Goal: Transaction & Acquisition: Purchase product/service

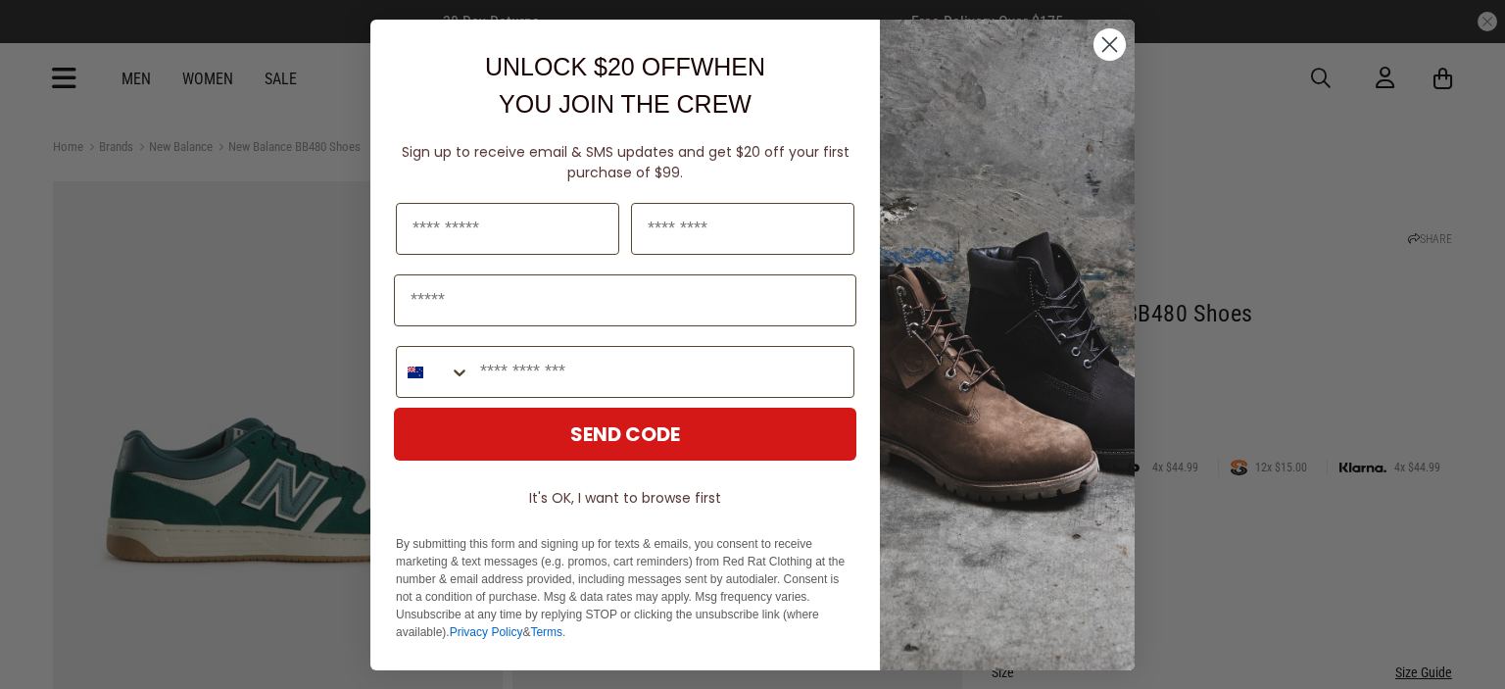
click at [1094, 50] on circle "Close dialog" at bounding box center [1110, 44] width 32 height 32
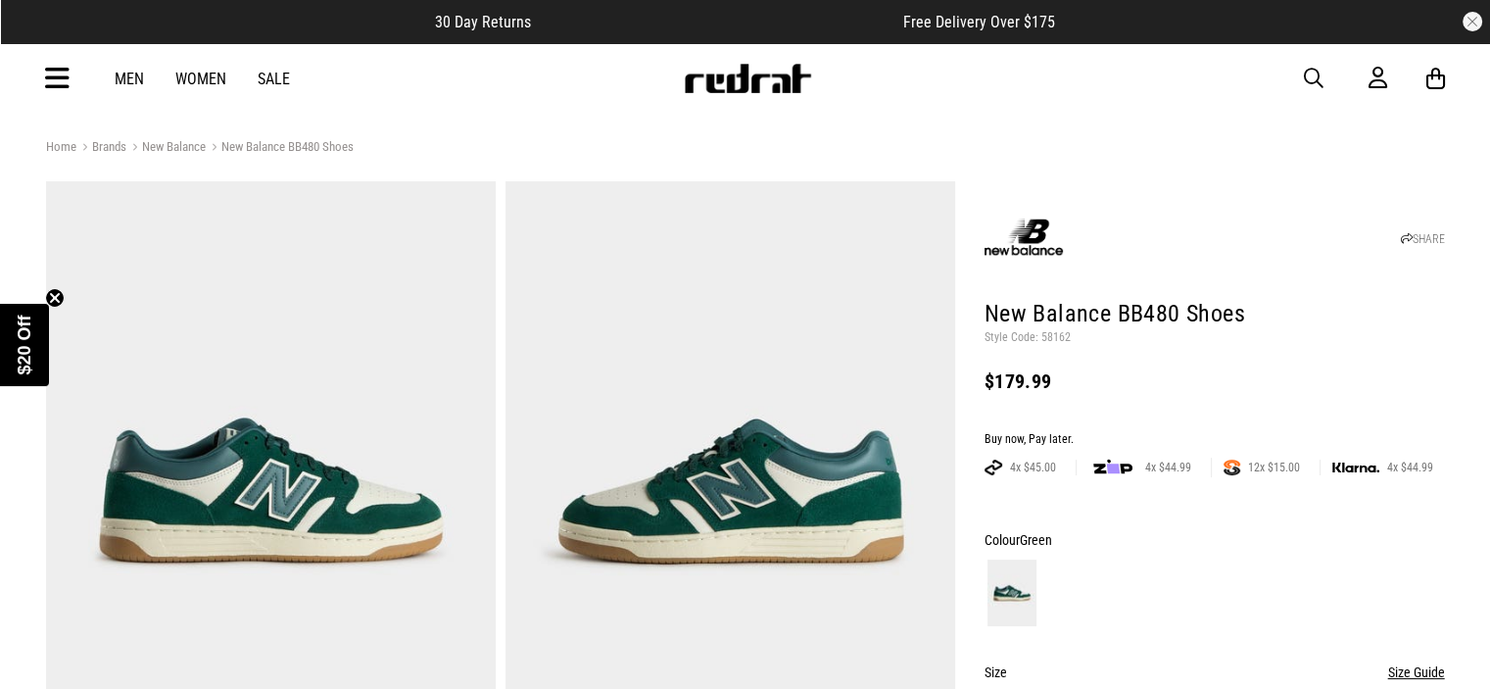
click at [1468, 25] on button "button" at bounding box center [1473, 22] width 20 height 20
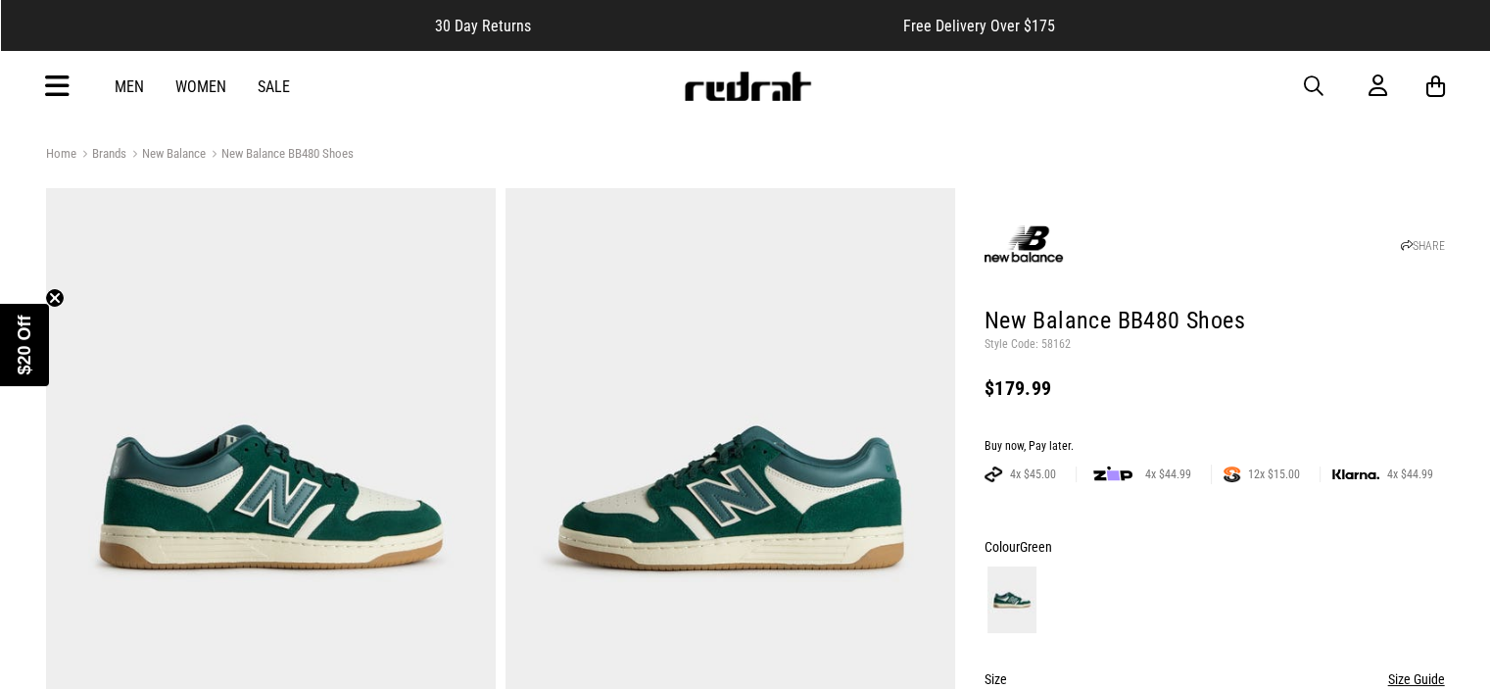
click at [815, 477] on img at bounding box center [731, 498] width 450 height 620
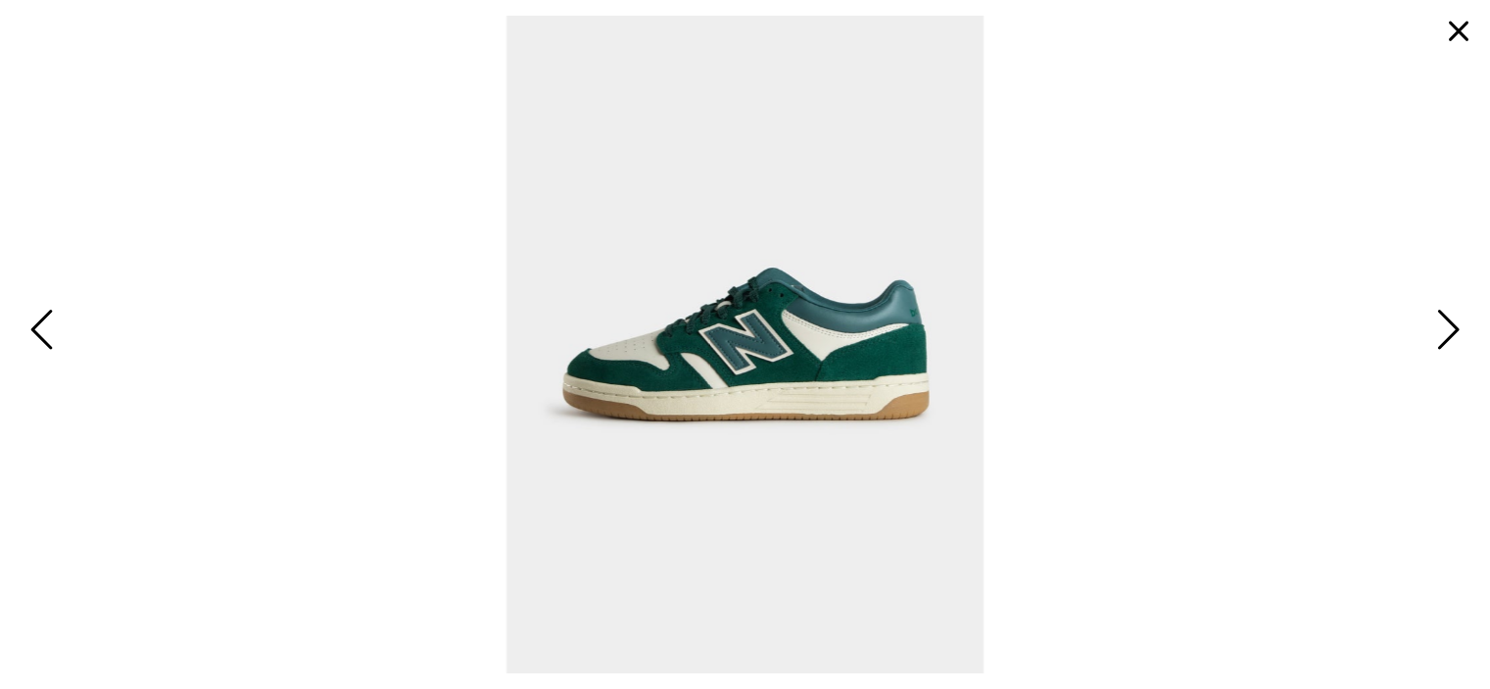
click at [925, 377] on img at bounding box center [745, 344] width 477 height 657
click at [1446, 344] on span "Next" at bounding box center [1446, 331] width 30 height 57
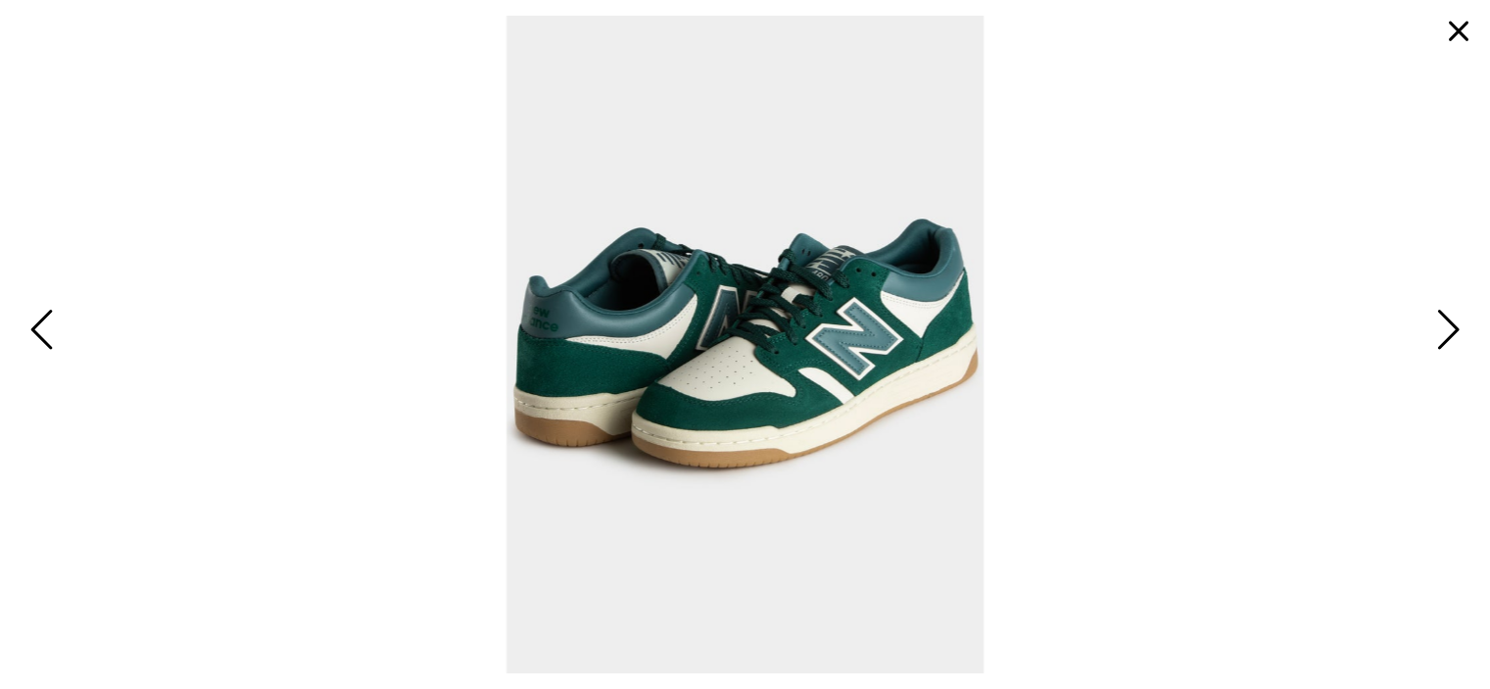
click at [1446, 344] on span "Next" at bounding box center [1446, 331] width 30 height 57
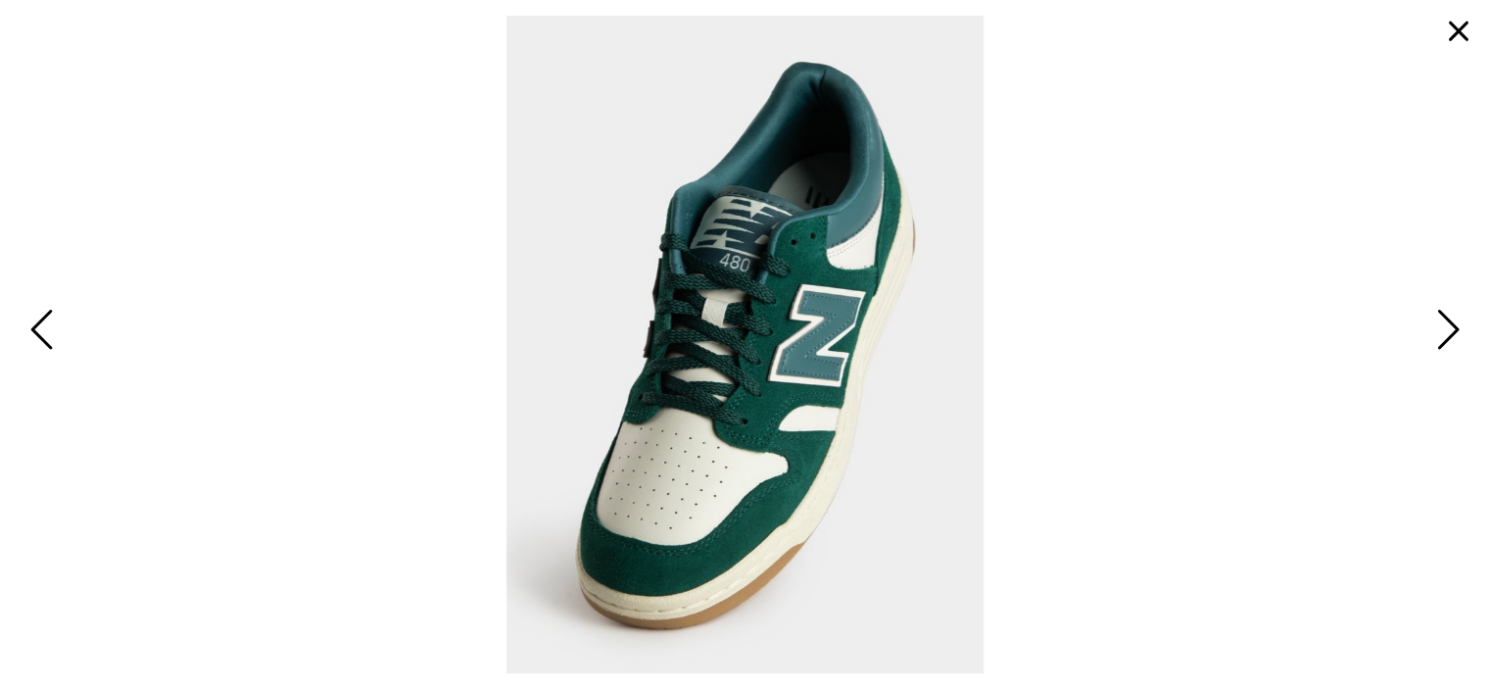
click at [1462, 27] on button "button" at bounding box center [1459, 31] width 47 height 47
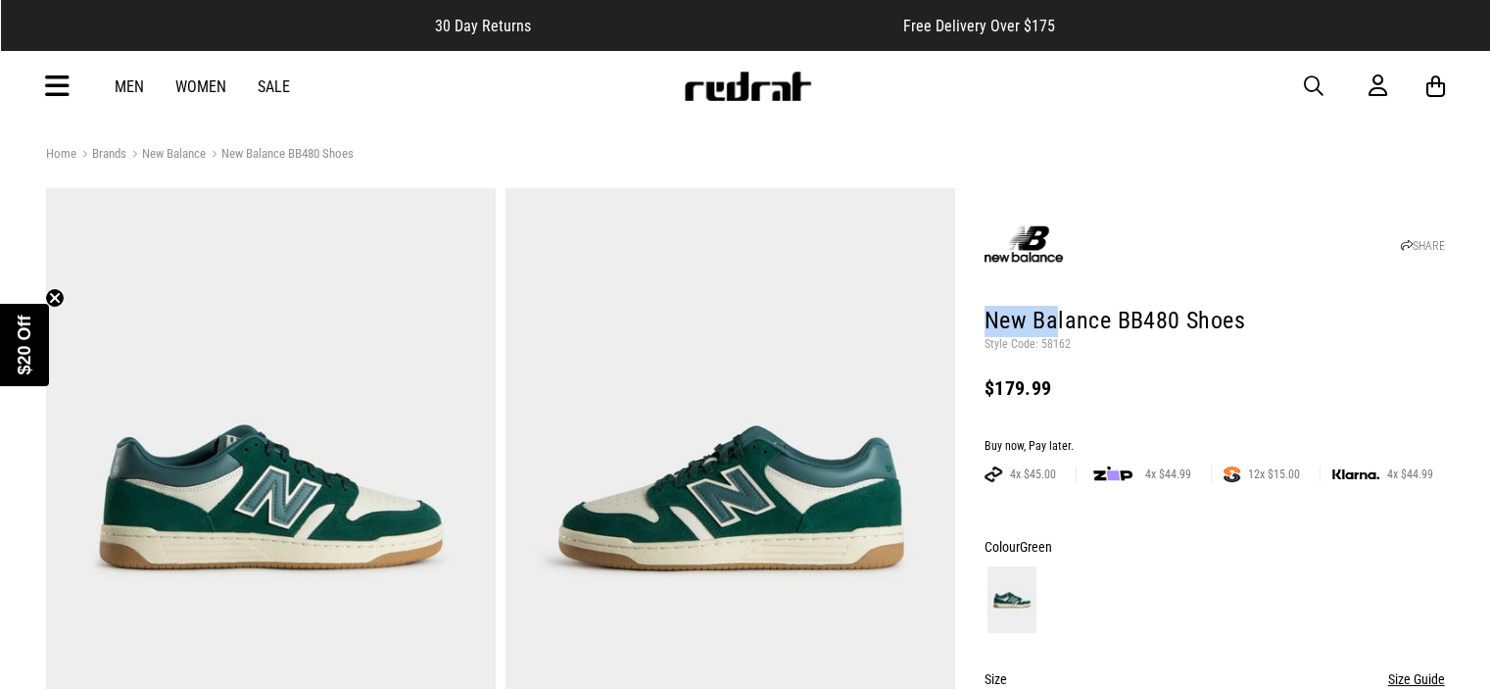
drag, startPoint x: 1050, startPoint y: 316, endPoint x: 978, endPoint y: 313, distance: 72.6
drag, startPoint x: 987, startPoint y: 316, endPoint x: 1281, endPoint y: 332, distance: 294.4
click at [1281, 332] on h1 "New Balance BB480 Shoes" at bounding box center [1215, 321] width 461 height 31
